Goal: Task Accomplishment & Management: Manage account settings

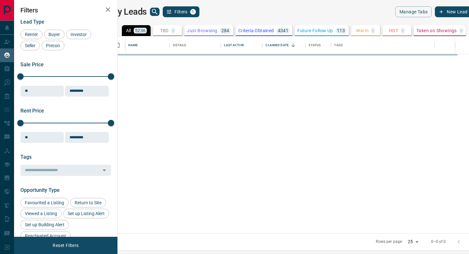
scroll to position [197, 349]
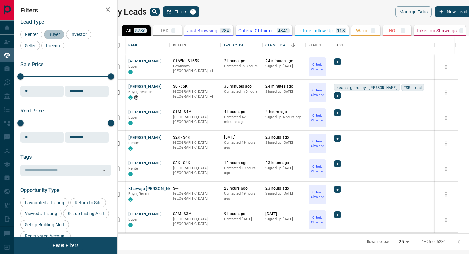
click at [60, 34] on span "Buyer" at bounding box center [54, 34] width 16 height 5
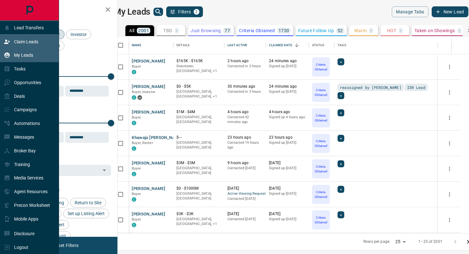
click at [32, 42] on p "Claim Leads" at bounding box center [26, 41] width 24 height 5
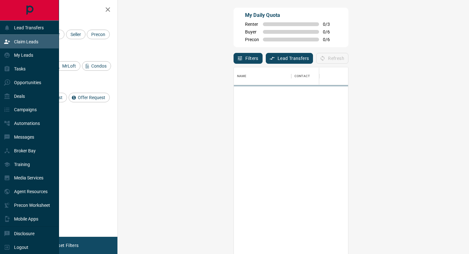
scroll to position [193, 338]
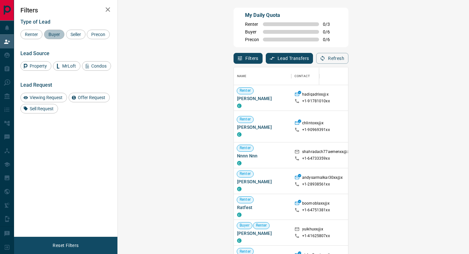
click at [52, 32] on span "Buyer" at bounding box center [54, 34] width 16 height 5
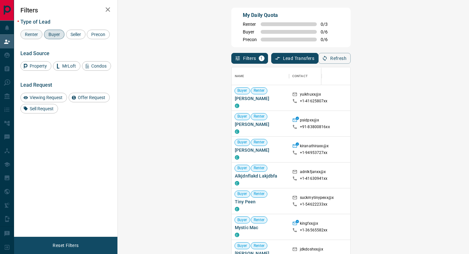
click at [34, 35] on span "Renter" at bounding box center [32, 34] width 18 height 5
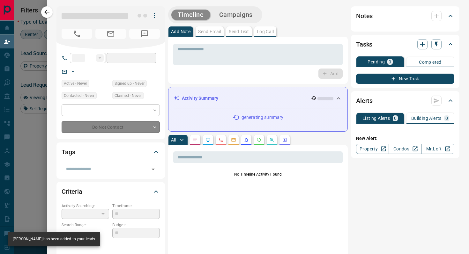
type input "**"
type input "**********"
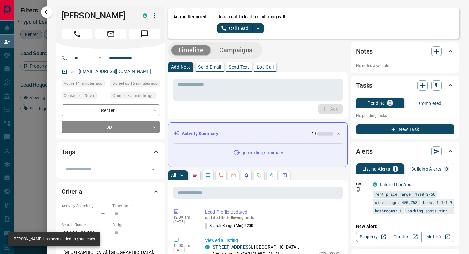
click at [136, 127] on body "Lead Transfers Claim Leads My Leads Tasks Opportunities Deals Campaigns Automat…" at bounding box center [234, 108] width 469 height 216
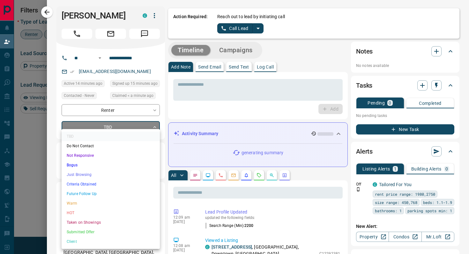
click at [102, 184] on li "Criteria Obtained" at bounding box center [111, 185] width 98 height 10
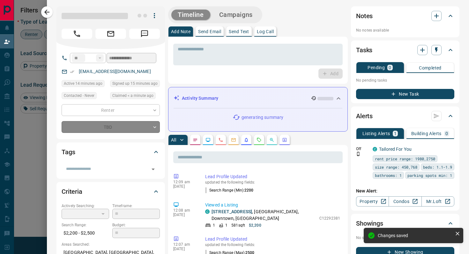
type input "*"
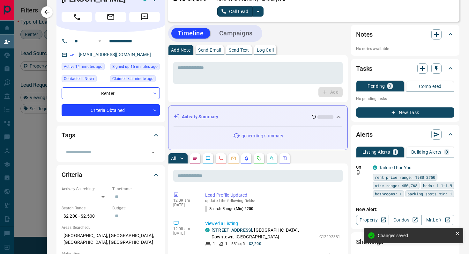
scroll to position [0, 0]
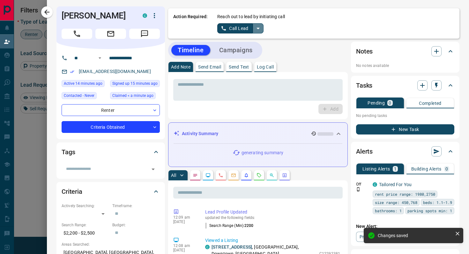
click at [259, 27] on icon "split button" at bounding box center [258, 29] width 8 height 8
click at [234, 52] on li "Log Manual Call" at bounding box center [240, 51] width 39 height 10
click at [220, 27] on button "Log Manual Call" at bounding box center [238, 28] width 42 height 10
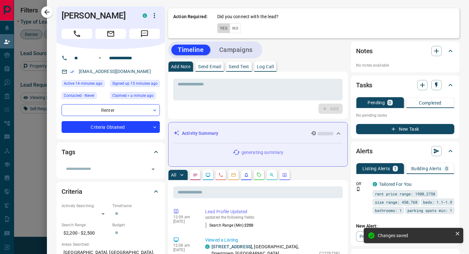
click at [220, 27] on button "Yes" at bounding box center [223, 28] width 13 height 10
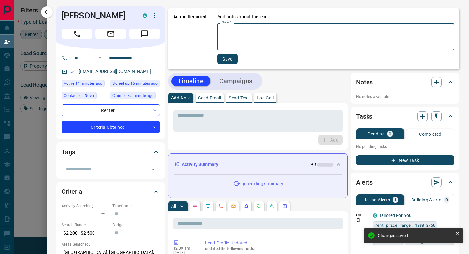
click at [260, 32] on textarea "Notes   *" at bounding box center [336, 37] width 228 height 22
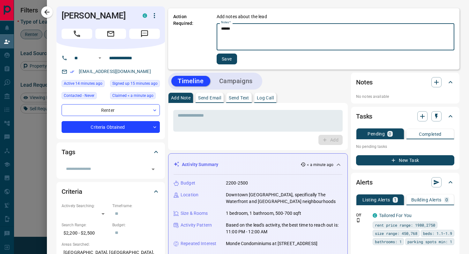
type textarea "******"
click at [235, 58] on button "Save" at bounding box center [227, 59] width 20 height 11
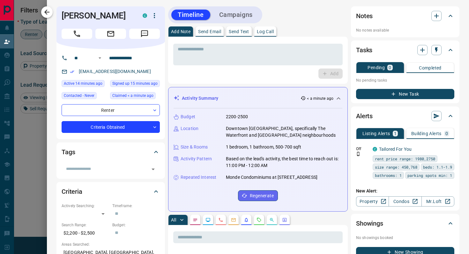
click at [48, 9] on icon "button" at bounding box center [47, 12] width 8 height 8
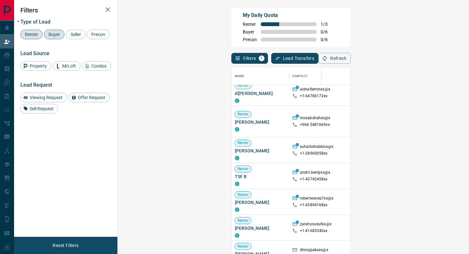
scroll to position [163, 0]
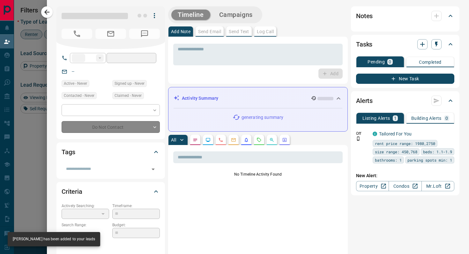
type input "**"
type input "**********"
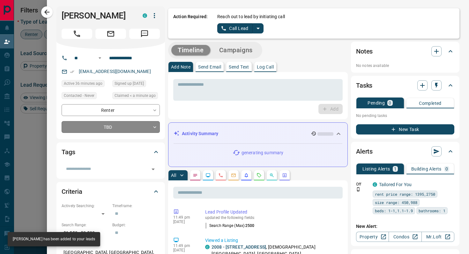
click at [151, 128] on body "Lead Transfers Claim Leads My Leads Tasks Opportunities Deals Campaigns Automat…" at bounding box center [234, 108] width 469 height 216
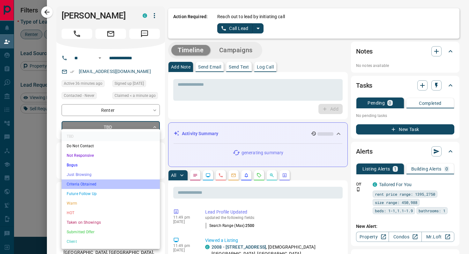
click at [104, 183] on li "Criteria Obtained" at bounding box center [111, 185] width 98 height 10
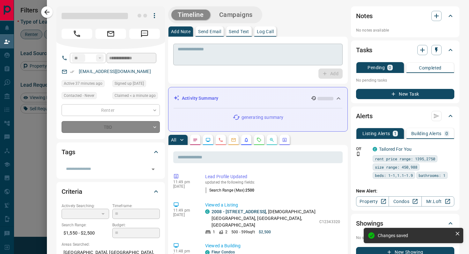
type input "*"
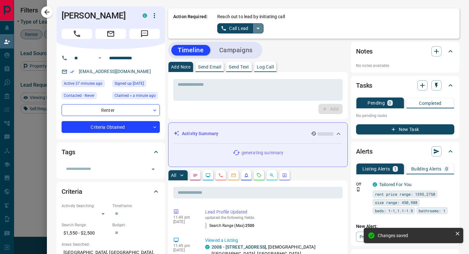
click at [260, 27] on icon "split button" at bounding box center [258, 29] width 8 height 8
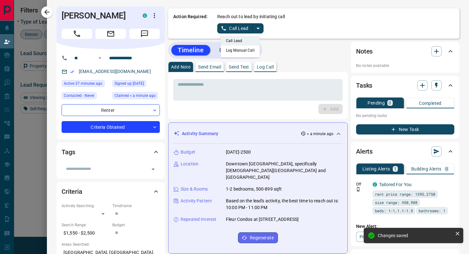
click at [239, 50] on li "Log Manual Call" at bounding box center [240, 51] width 39 height 10
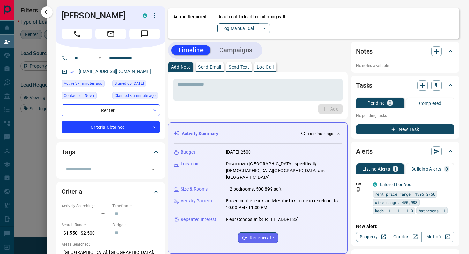
click at [222, 31] on button "Log Manual Call" at bounding box center [238, 28] width 42 height 10
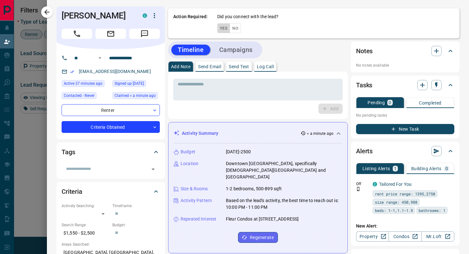
click at [222, 31] on button "Yes" at bounding box center [223, 28] width 13 height 10
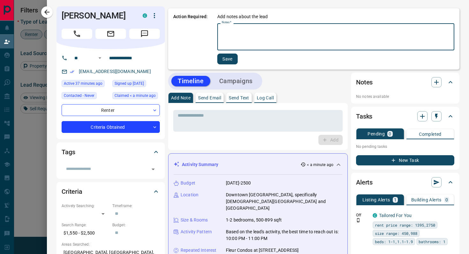
click at [265, 38] on textarea "Notes   *" at bounding box center [336, 37] width 228 height 22
type textarea "******"
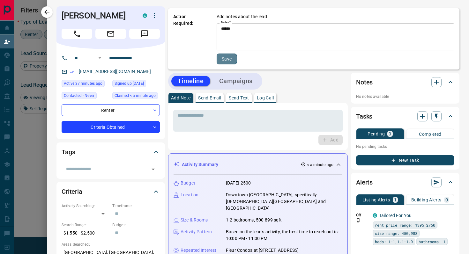
click at [236, 59] on button "Save" at bounding box center [227, 59] width 20 height 11
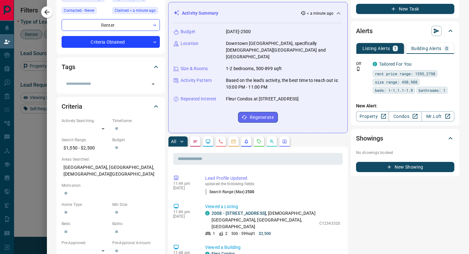
scroll to position [136, 0]
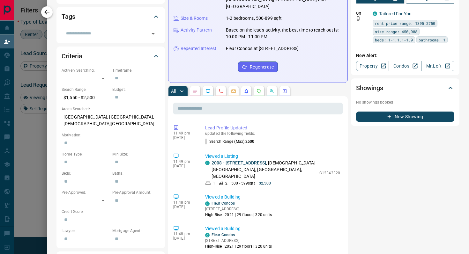
click at [50, 11] on icon "button" at bounding box center [47, 12] width 8 height 8
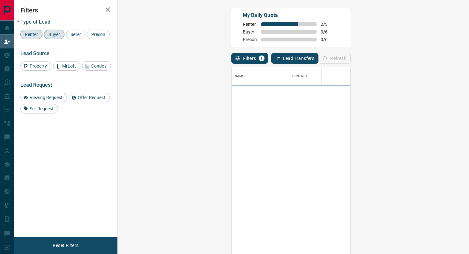
scroll to position [193, 338]
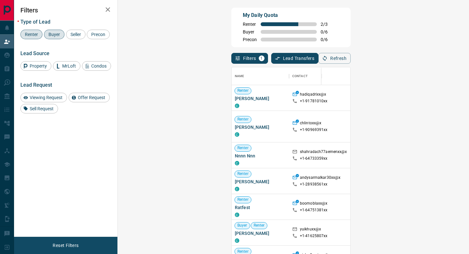
click at [29, 35] on span "Renter" at bounding box center [32, 34] width 18 height 5
